Goal: Task Accomplishment & Management: Manage account settings

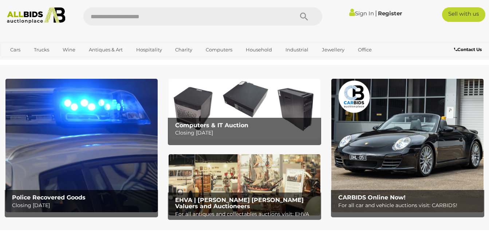
click at [359, 11] on link "Sign In" at bounding box center [361, 13] width 25 height 7
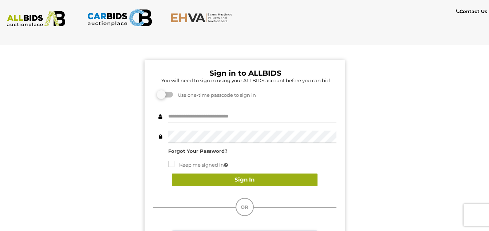
type input "**********"
click at [245, 178] on button "Sign In" at bounding box center [245, 180] width 146 height 13
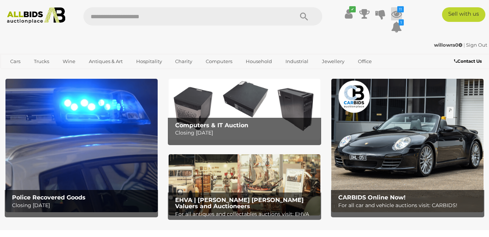
click at [399, 8] on icon "11" at bounding box center [400, 9] width 7 height 6
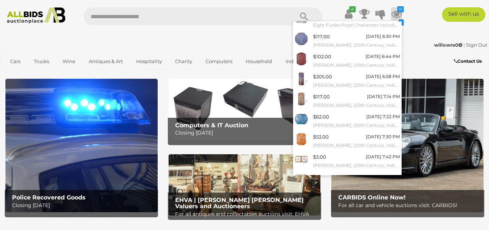
scroll to position [78, 0]
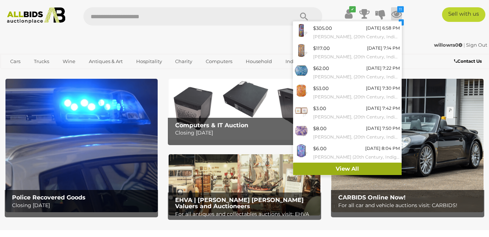
click at [351, 165] on link "View All" at bounding box center [347, 168] width 109 height 13
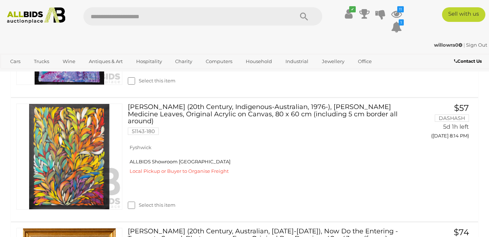
scroll to position [1311, 0]
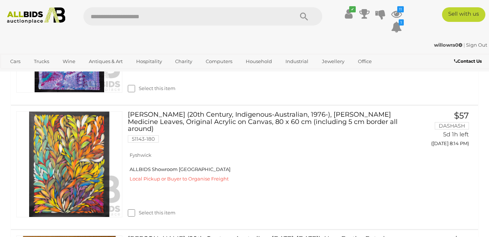
click at [476, 44] on link "Sign Out" at bounding box center [476, 45] width 21 height 6
